Goal: Task Accomplishment & Management: Manage account settings

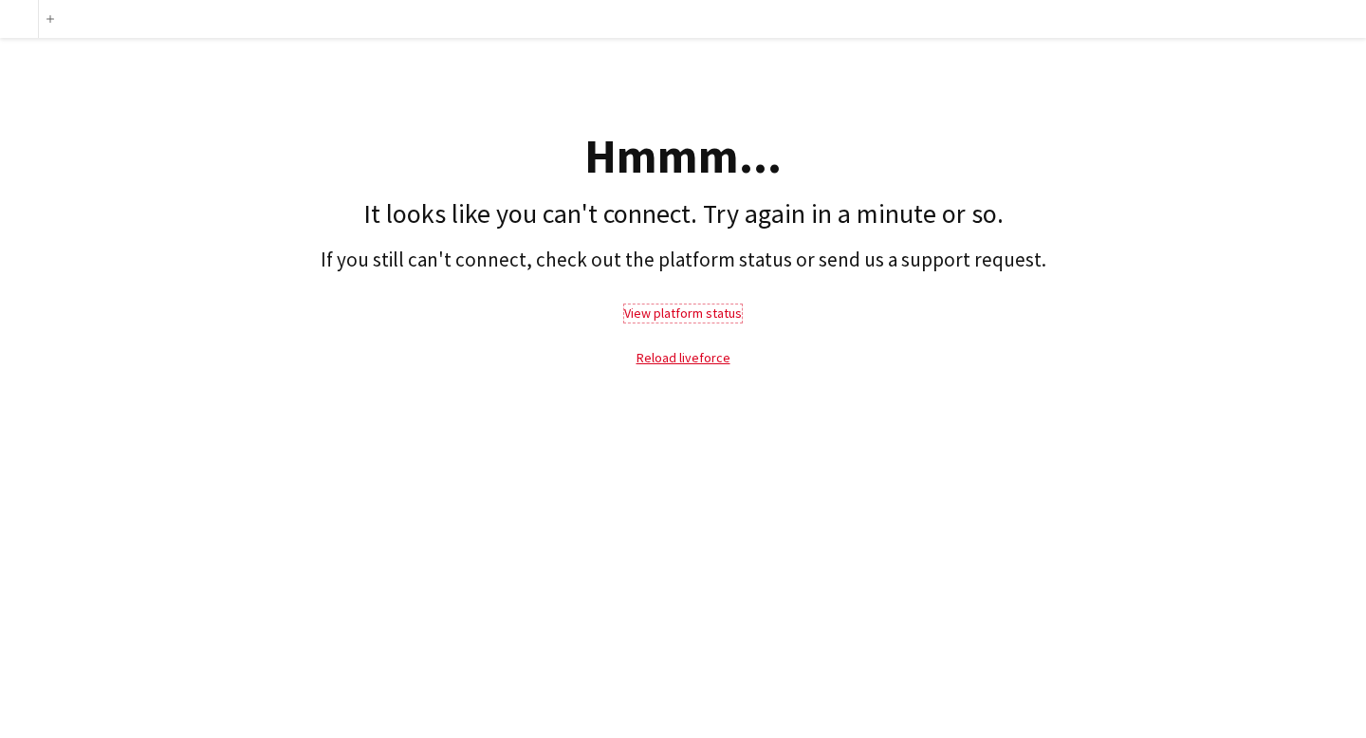
click at [677, 317] on link "View platform status" at bounding box center [683, 313] width 118 height 17
click at [690, 355] on link "Reload liveforce" at bounding box center [684, 357] width 94 height 17
click at [709, 364] on link "Reload liveforce" at bounding box center [684, 357] width 94 height 17
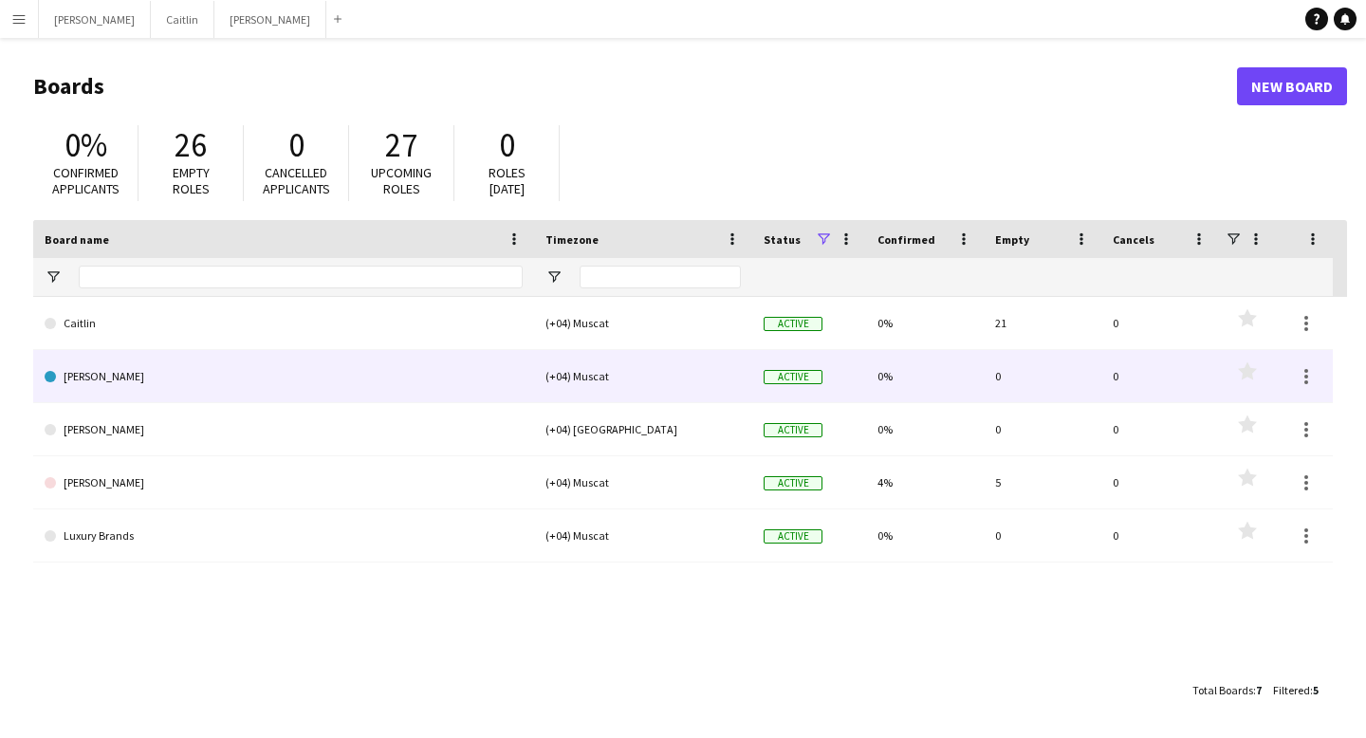
click at [349, 378] on link "[PERSON_NAME]" at bounding box center [284, 376] width 478 height 53
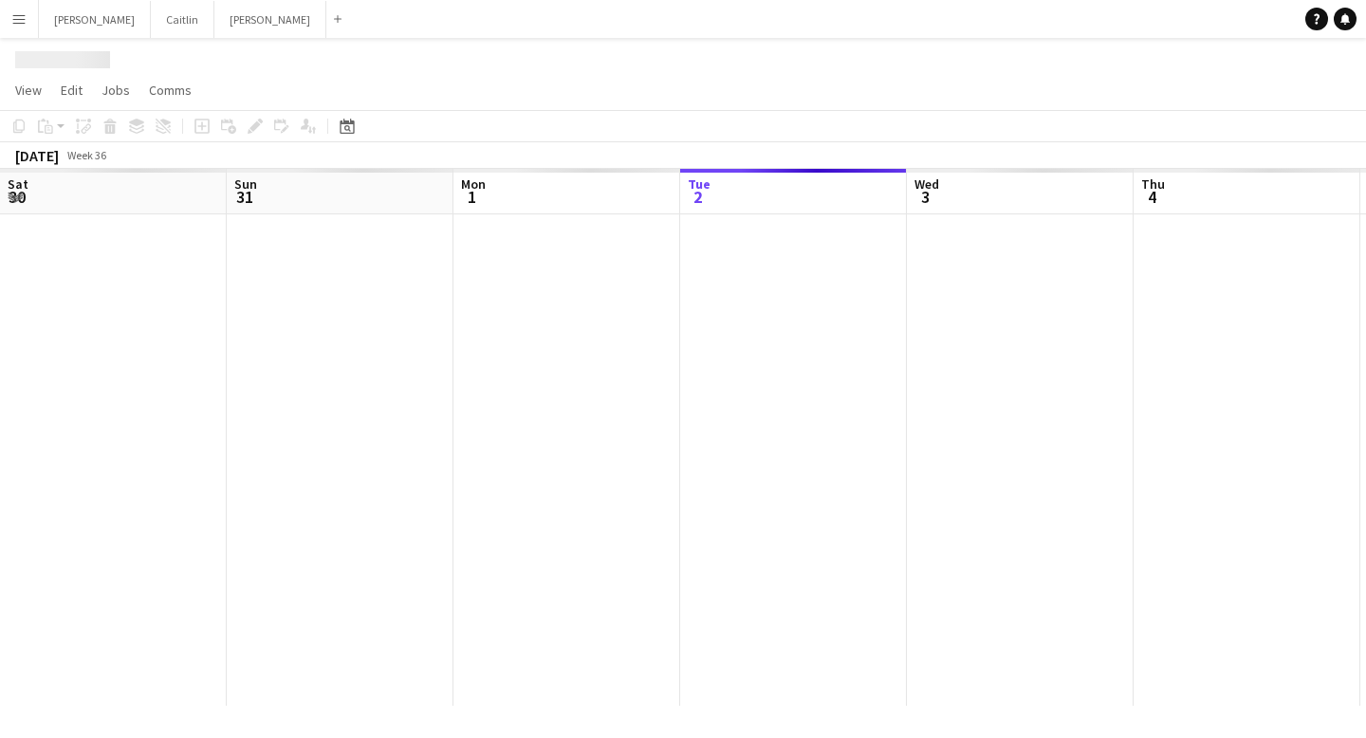
scroll to position [0, 453]
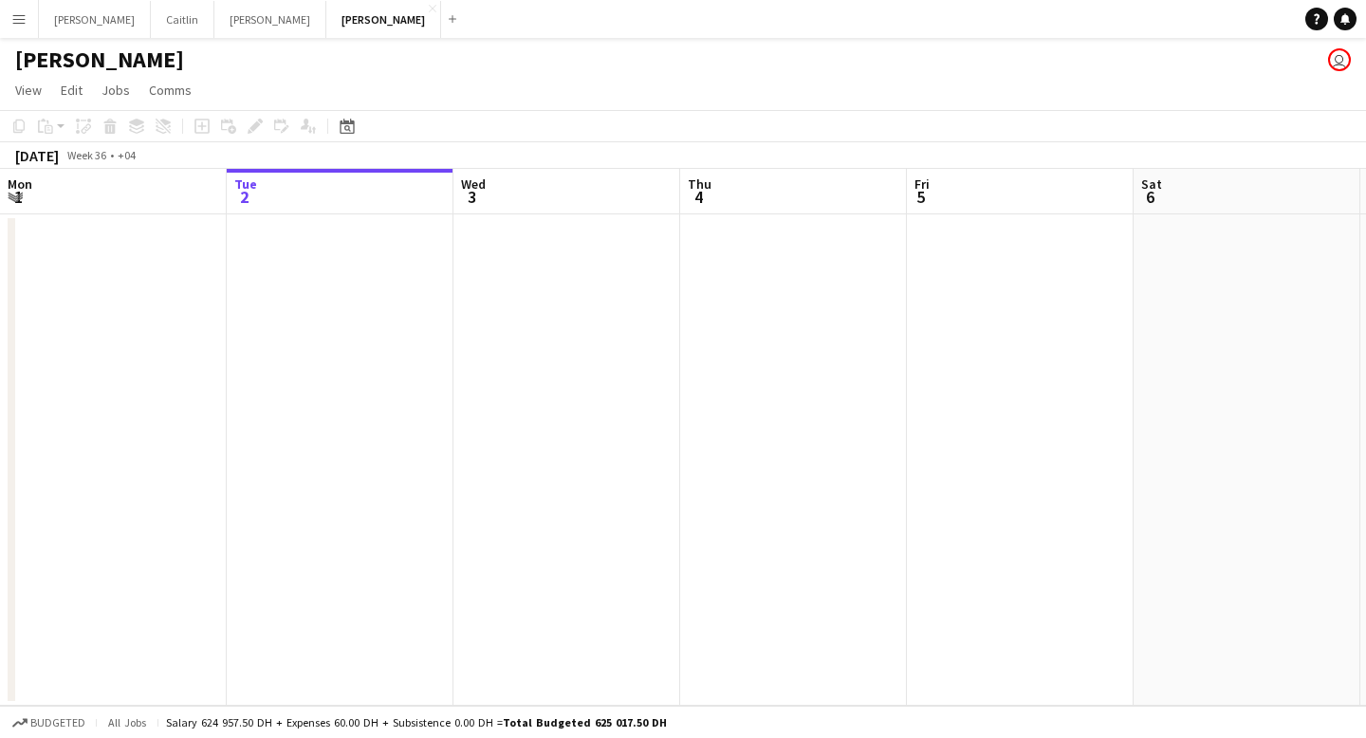
click at [17, 18] on app-icon "Menu" at bounding box center [18, 18] width 15 height 15
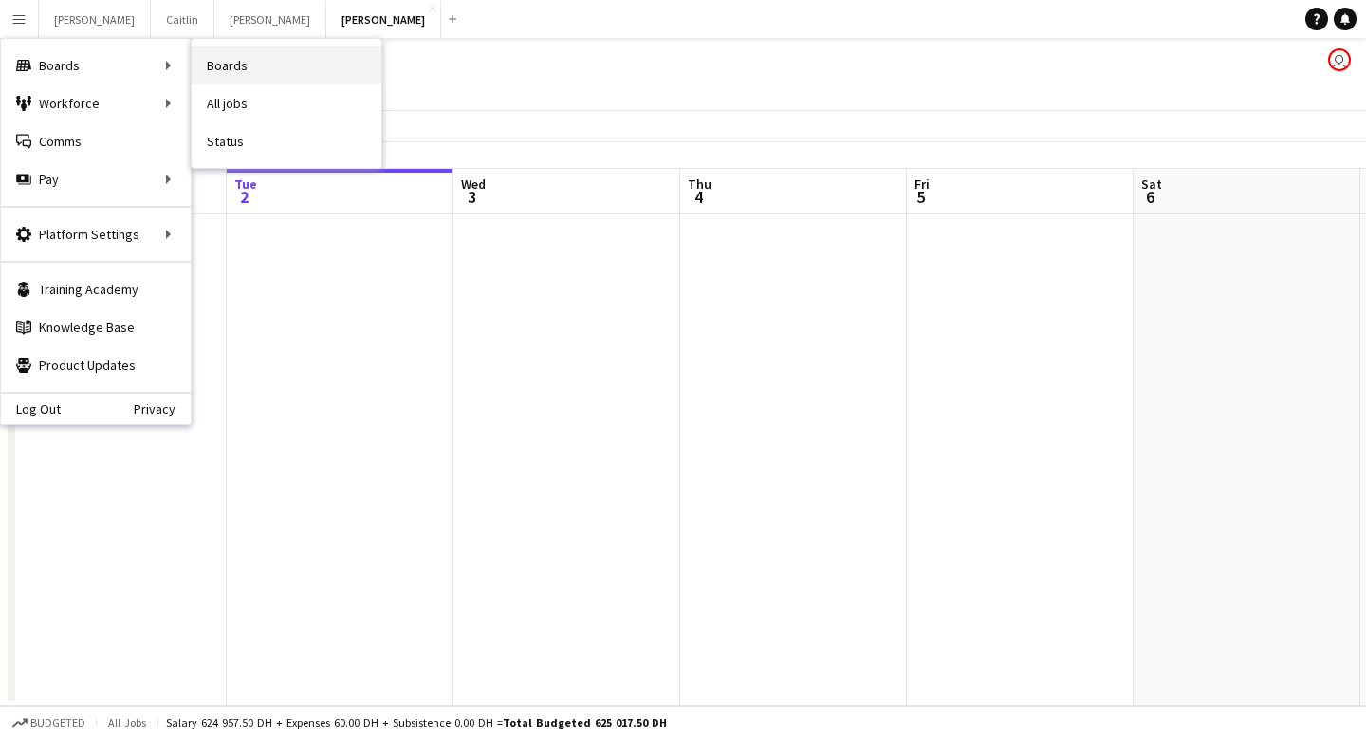
click at [264, 78] on link "Boards" at bounding box center [287, 65] width 190 height 38
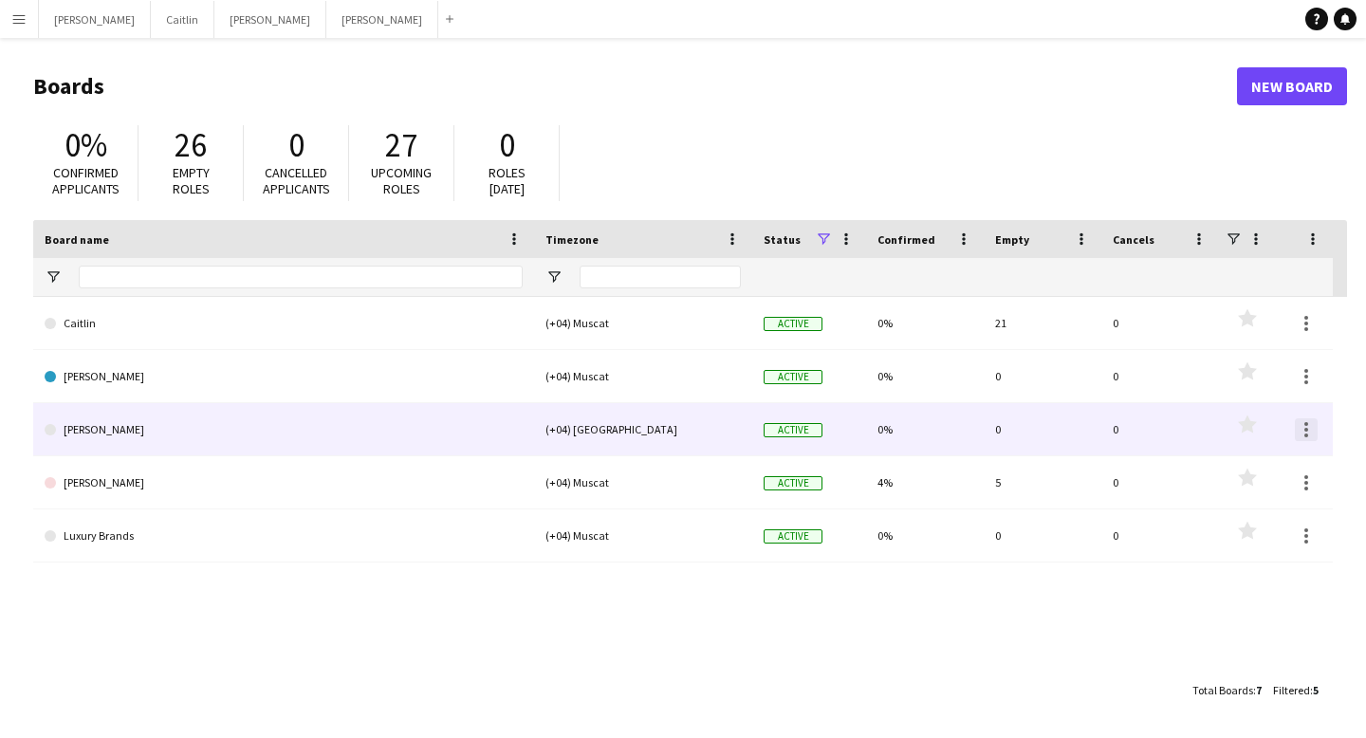
click at [1300, 430] on div at bounding box center [1306, 429] width 23 height 23
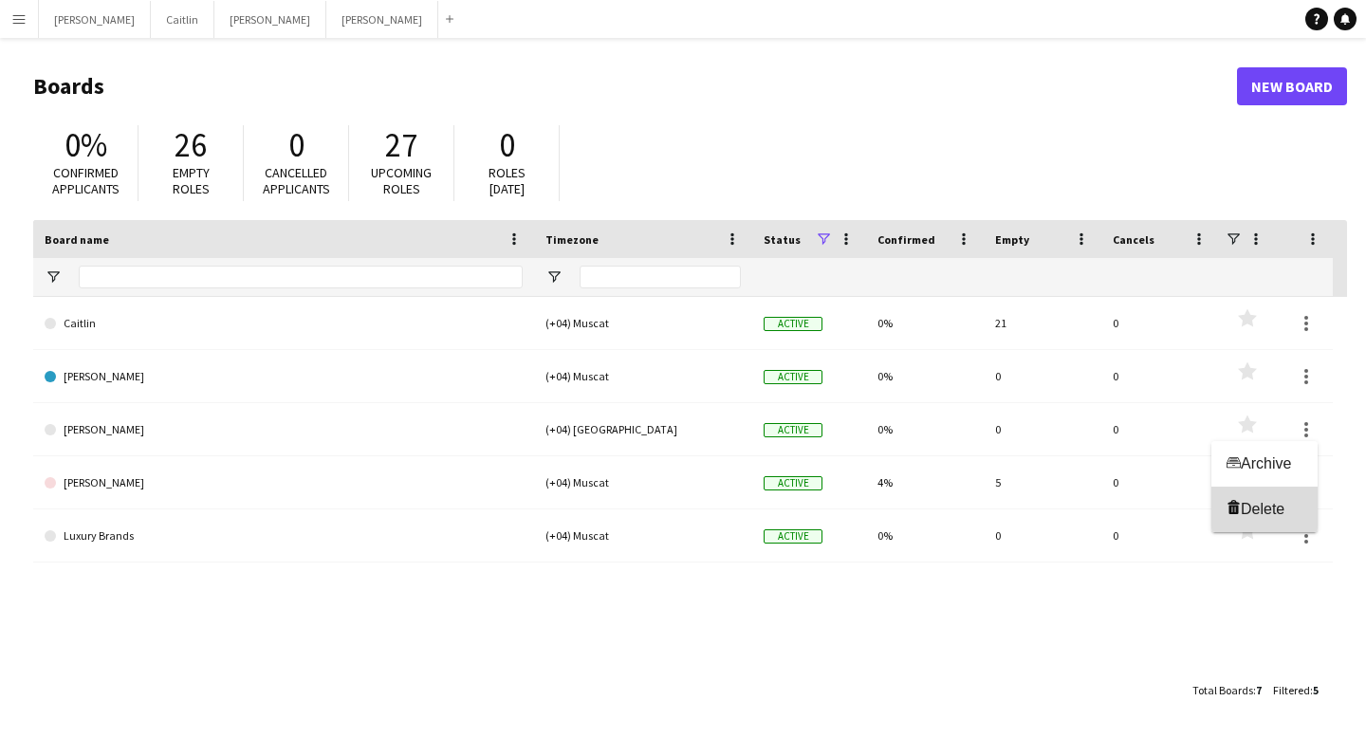
click at [1250, 522] on button "Delete [GEOGRAPHIC_DATA]" at bounding box center [1264, 510] width 106 height 46
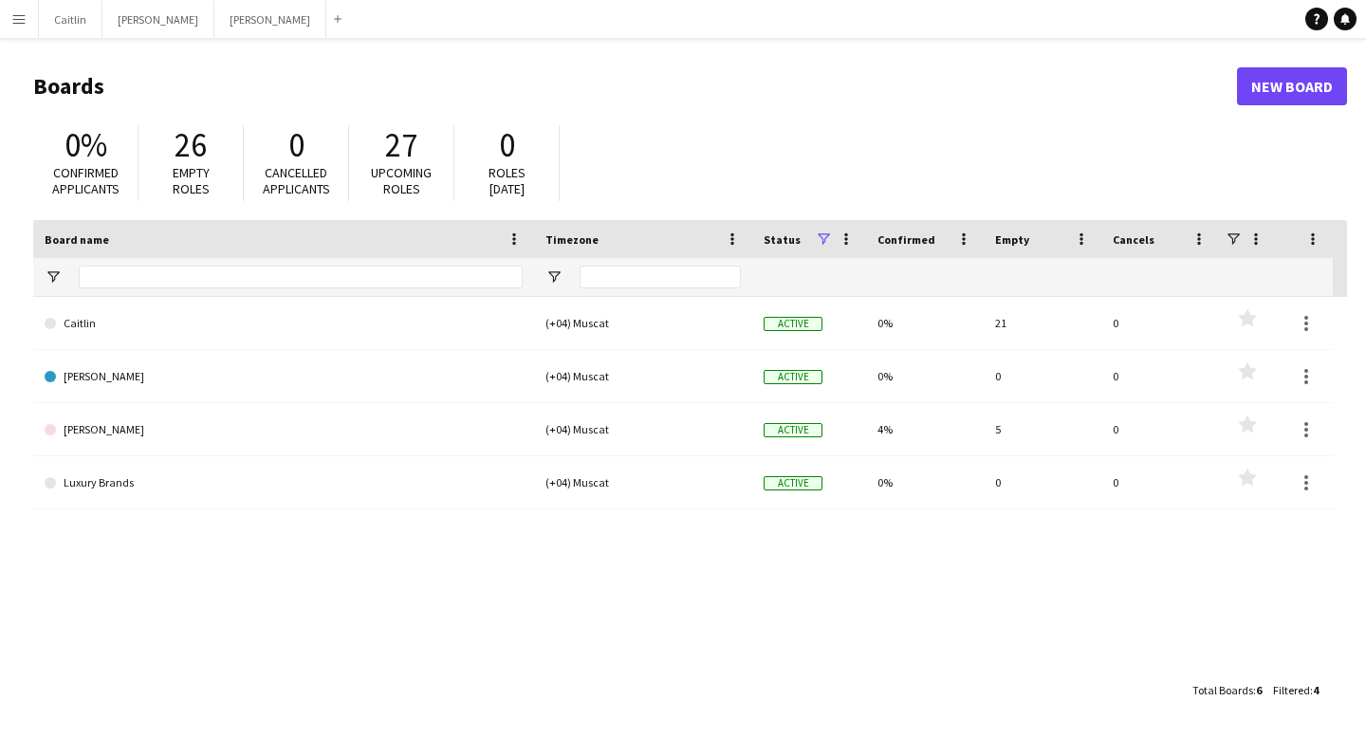
click at [900, 581] on div "[PERSON_NAME] (+04) Muscat Active 0% 21 0 Favourites [PERSON_NAME] (+04) Muscat…" at bounding box center [690, 484] width 1314 height 375
